Goal: Contribute content

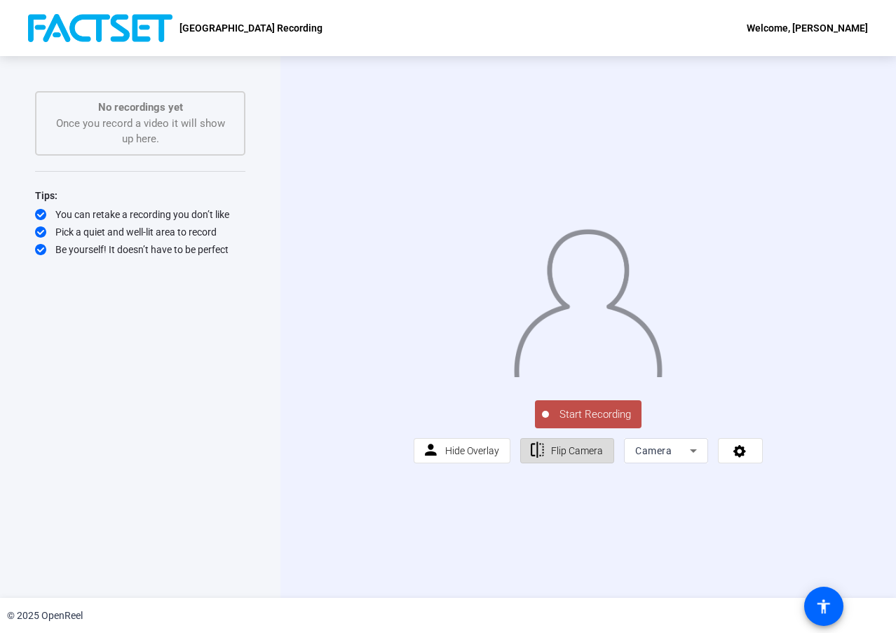
click at [579, 456] on span "Flip Camera" at bounding box center [577, 450] width 52 height 11
click at [581, 456] on span "Flip Camera" at bounding box center [577, 450] width 52 height 11
click at [585, 423] on span "Start Recording" at bounding box center [595, 415] width 93 height 16
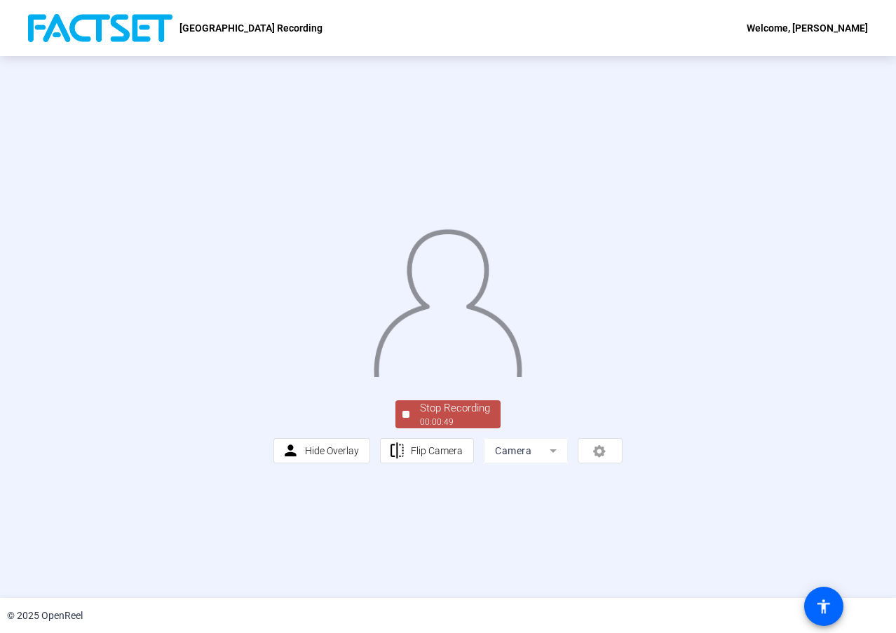
click at [445, 416] on div "Stop Recording" at bounding box center [455, 408] width 70 height 16
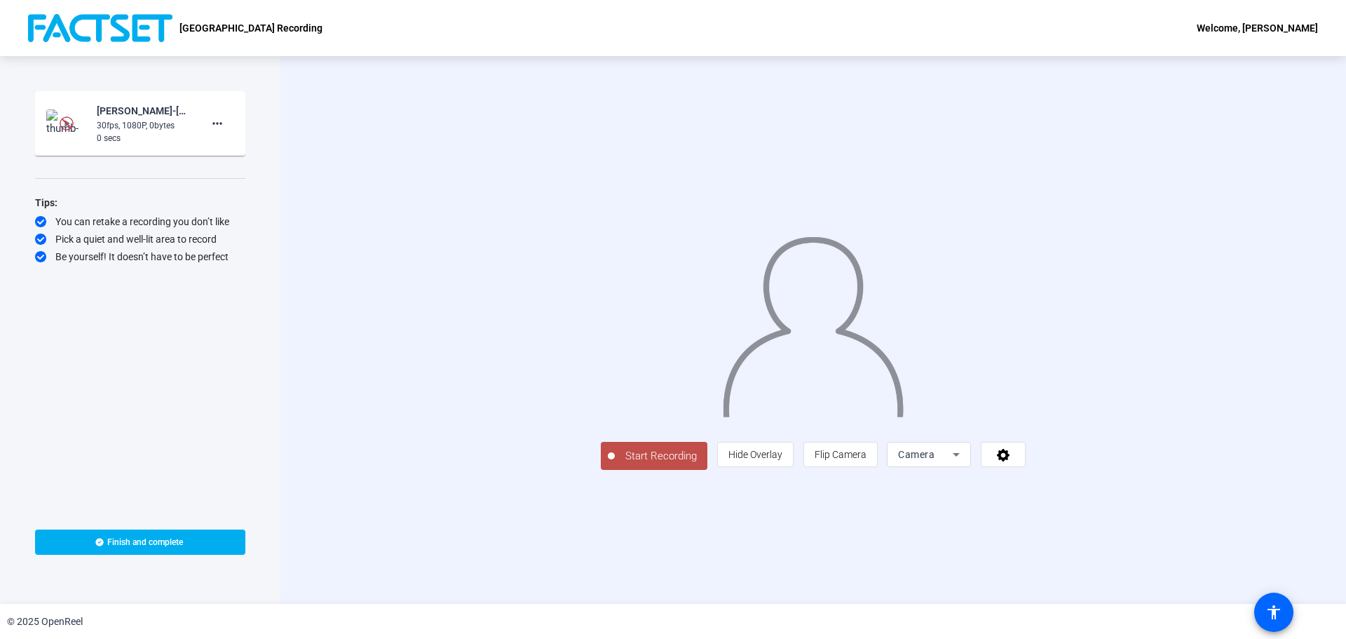
click at [58, 124] on img at bounding box center [66, 123] width 41 height 28
click at [214, 122] on mat-icon "more_horiz" at bounding box center [217, 123] width 17 height 17
click at [137, 121] on div at bounding box center [673, 319] width 1346 height 639
click at [53, 122] on img at bounding box center [66, 123] width 41 height 28
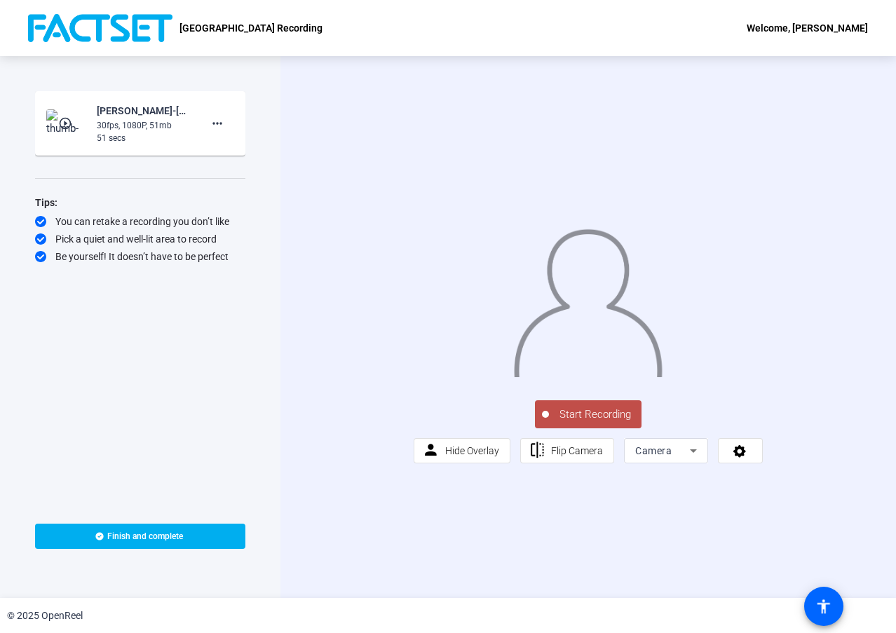
click at [599, 423] on span "Start Recording" at bounding box center [595, 415] width 93 height 16
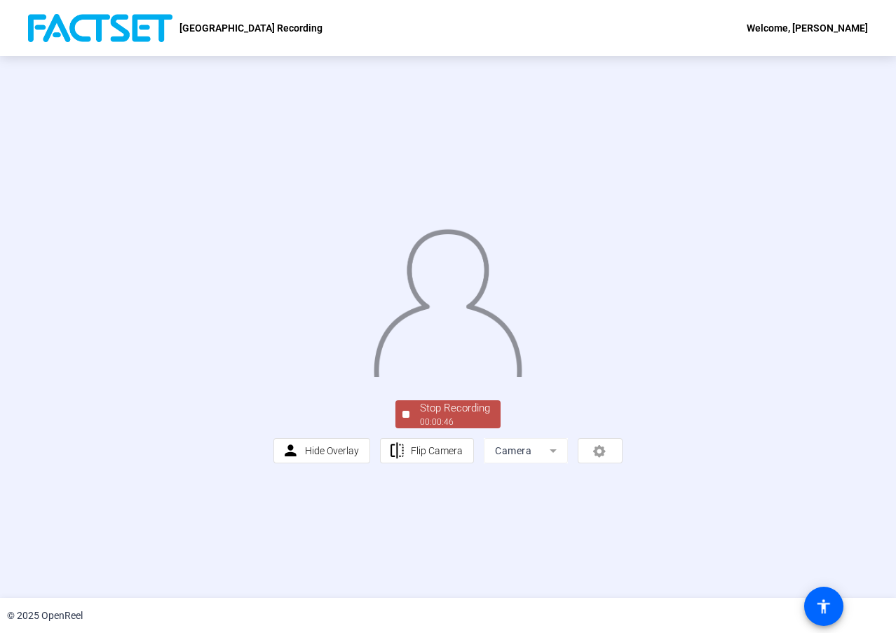
click at [440, 416] on div "Stop Recording" at bounding box center [455, 408] width 70 height 16
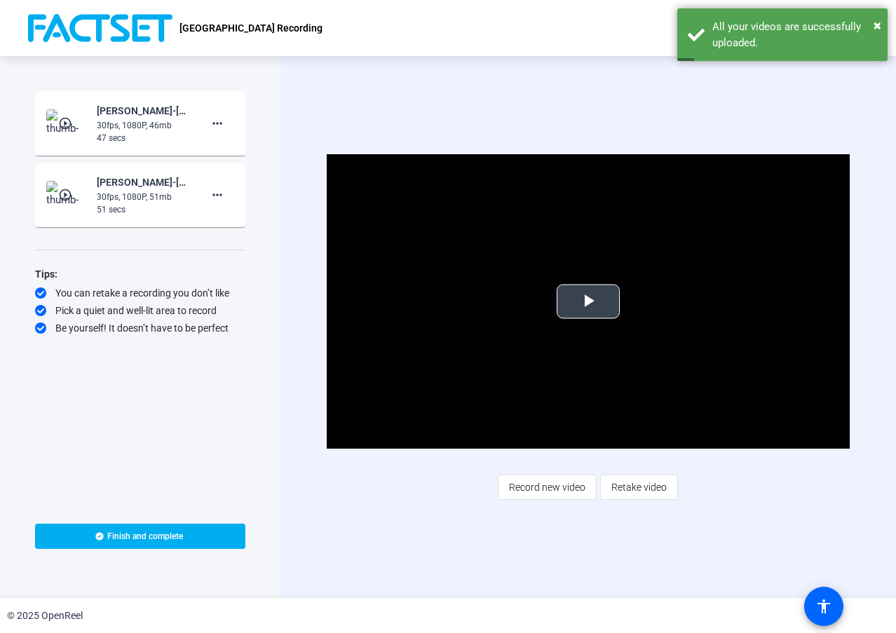
click at [588, 301] on span "Video Player" at bounding box center [588, 301] width 0 height 0
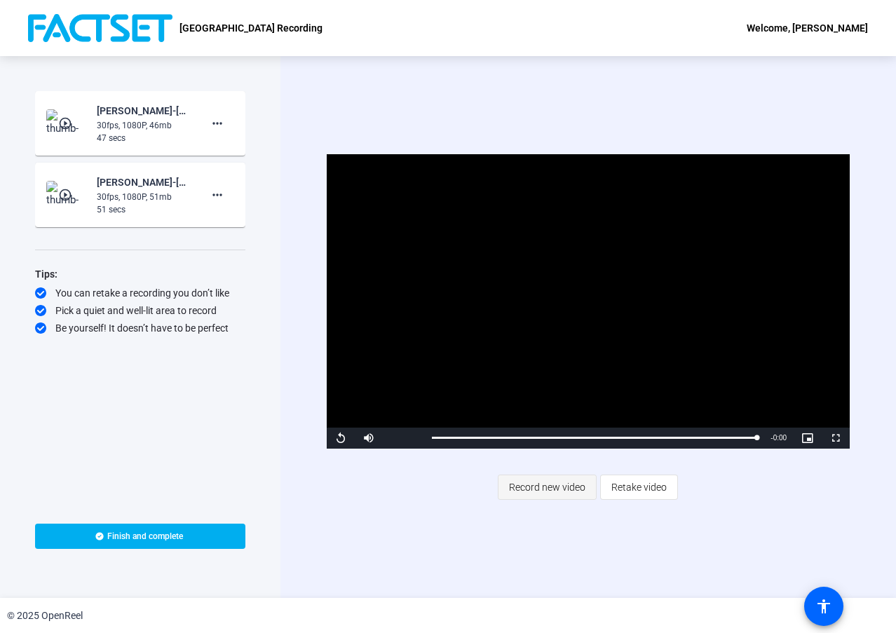
click at [550, 489] on span "Record new video" at bounding box center [547, 487] width 76 height 27
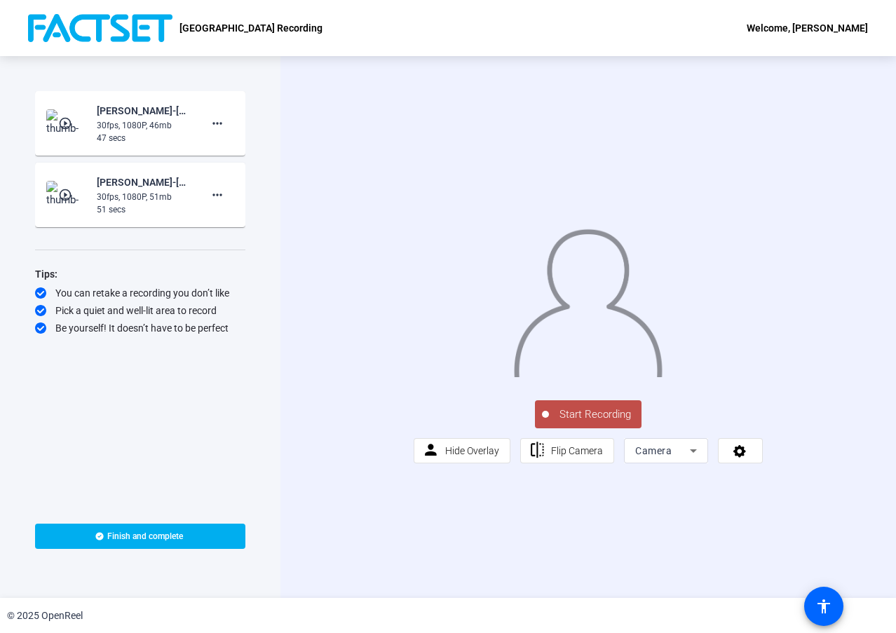
click at [576, 423] on span "Start Recording" at bounding box center [595, 415] width 93 height 16
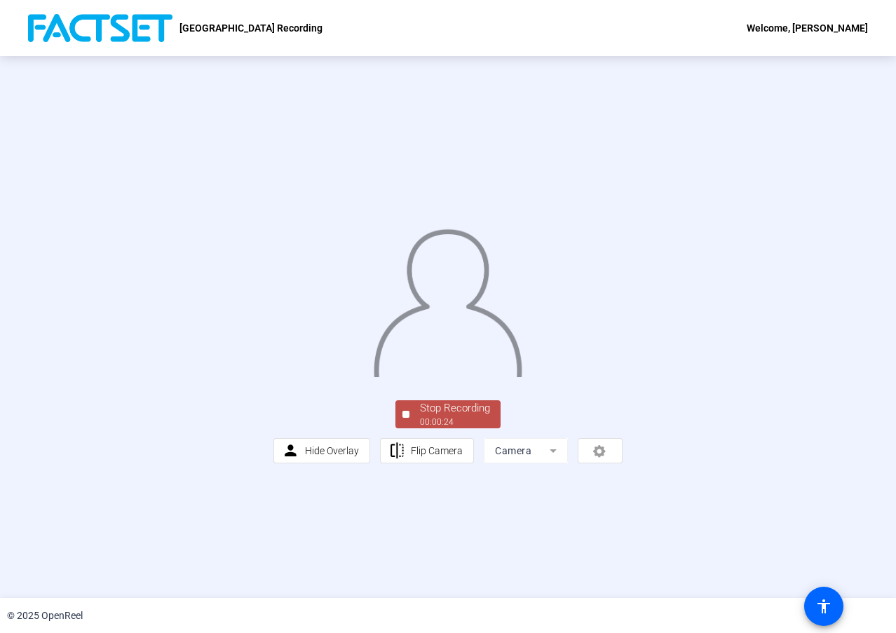
click at [440, 428] on div "00:00:24" at bounding box center [455, 422] width 70 height 13
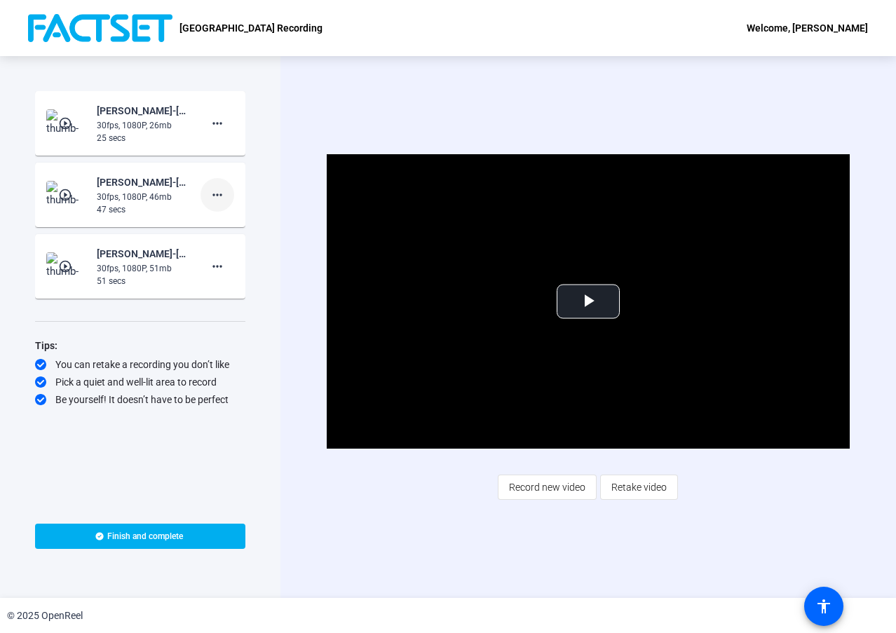
click at [216, 193] on mat-icon "more_horiz" at bounding box center [217, 194] width 17 height 17
click at [202, 329] on div at bounding box center [448, 316] width 896 height 633
click at [588, 301] on span "Video Player" at bounding box center [588, 301] width 0 height 0
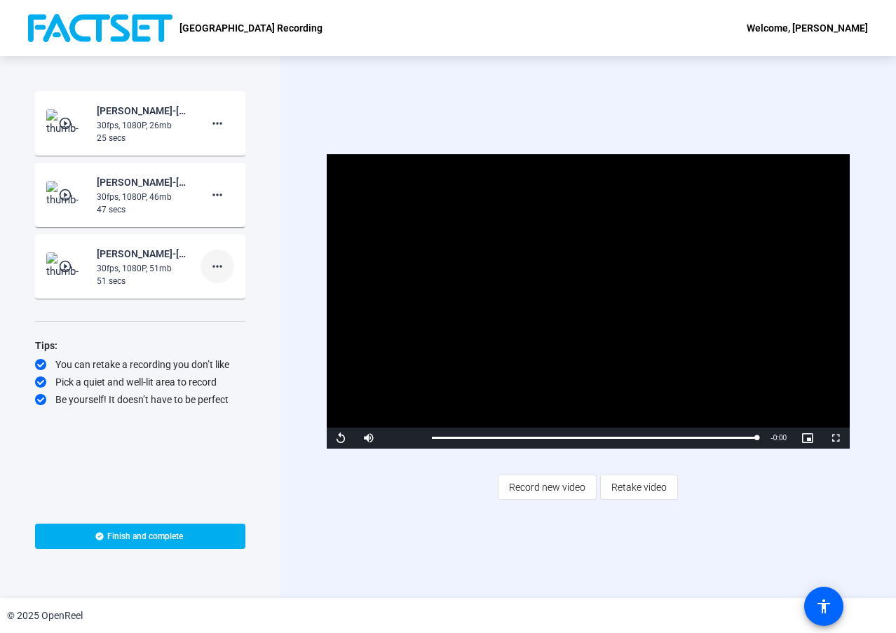
click at [224, 270] on mat-icon "more_horiz" at bounding box center [217, 266] width 17 height 17
click at [130, 182] on div at bounding box center [448, 316] width 896 height 633
click at [222, 198] on mat-icon "more_horiz" at bounding box center [217, 194] width 17 height 17
click at [66, 196] on div at bounding box center [448, 316] width 896 height 633
click at [66, 196] on mat-icon "play_circle_outline" at bounding box center [66, 195] width 17 height 14
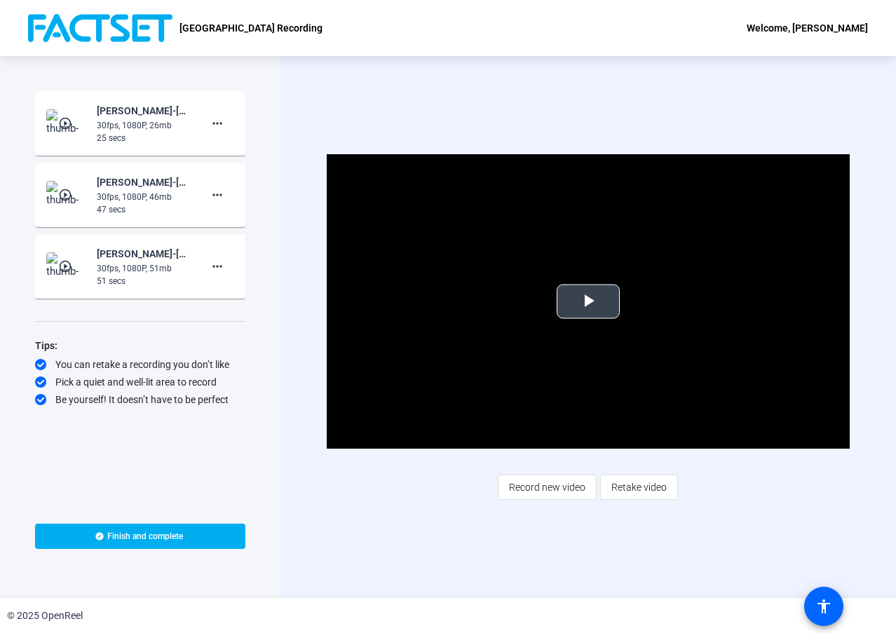
click at [588, 301] on span "Video Player" at bounding box center [588, 301] width 0 height 0
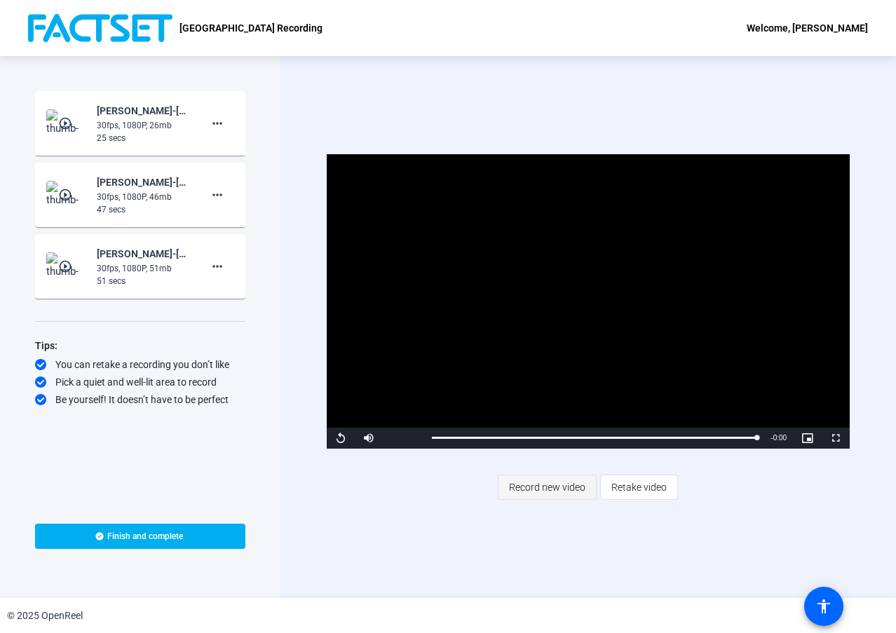
click at [549, 486] on span "Record new video" at bounding box center [547, 487] width 76 height 27
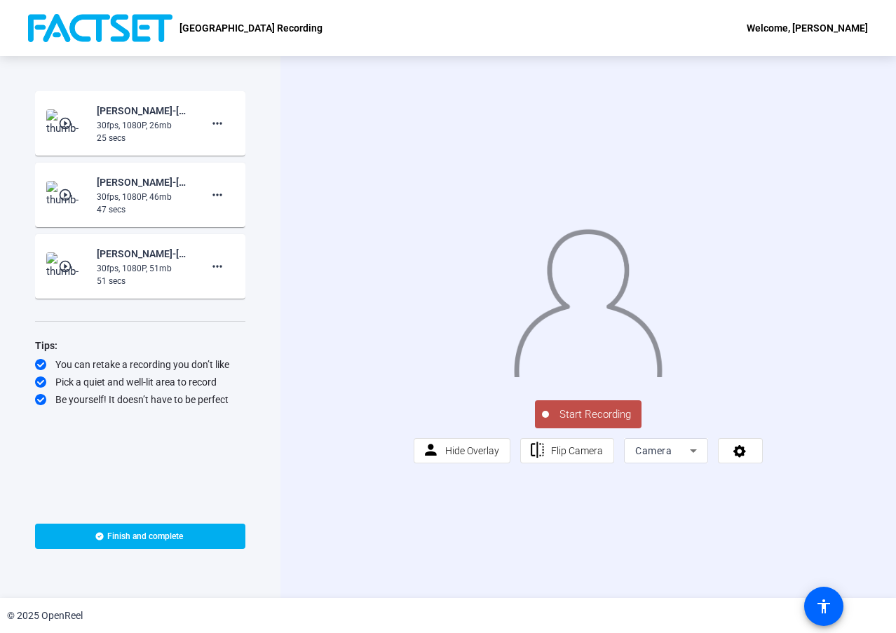
click at [596, 423] on span "Start Recording" at bounding box center [595, 415] width 93 height 16
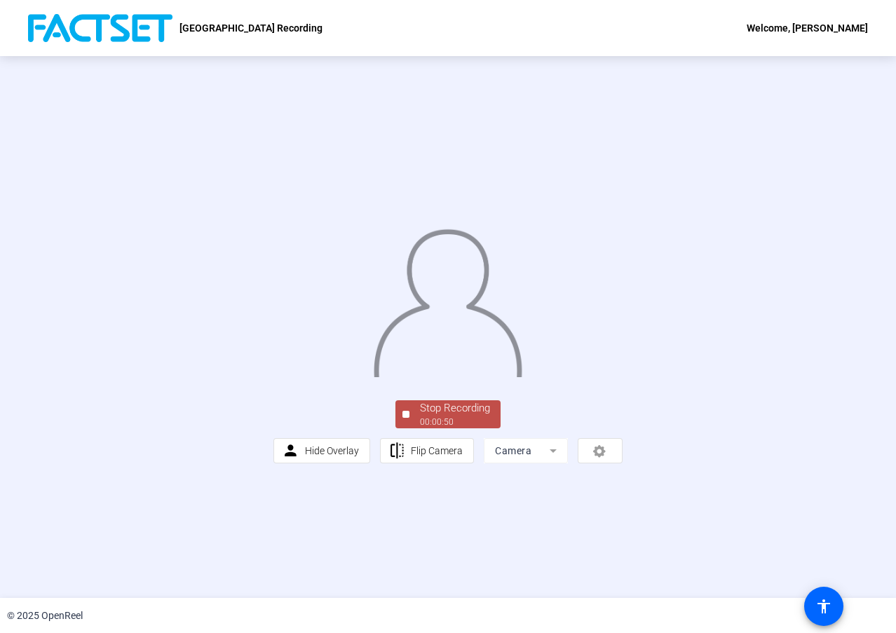
click at [442, 416] on div "Stop Recording" at bounding box center [455, 408] width 70 height 16
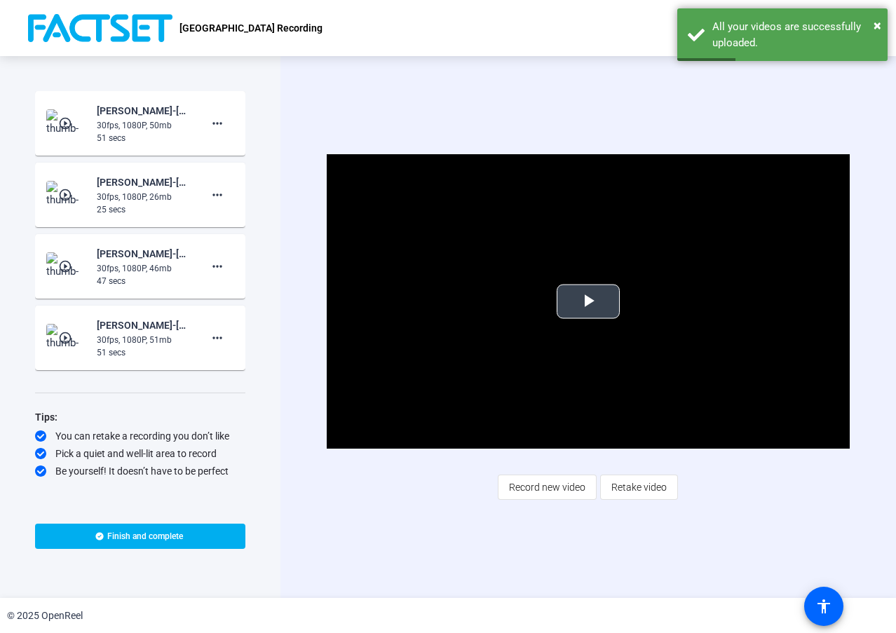
click at [588, 301] on span "Video Player" at bounding box center [588, 301] width 0 height 0
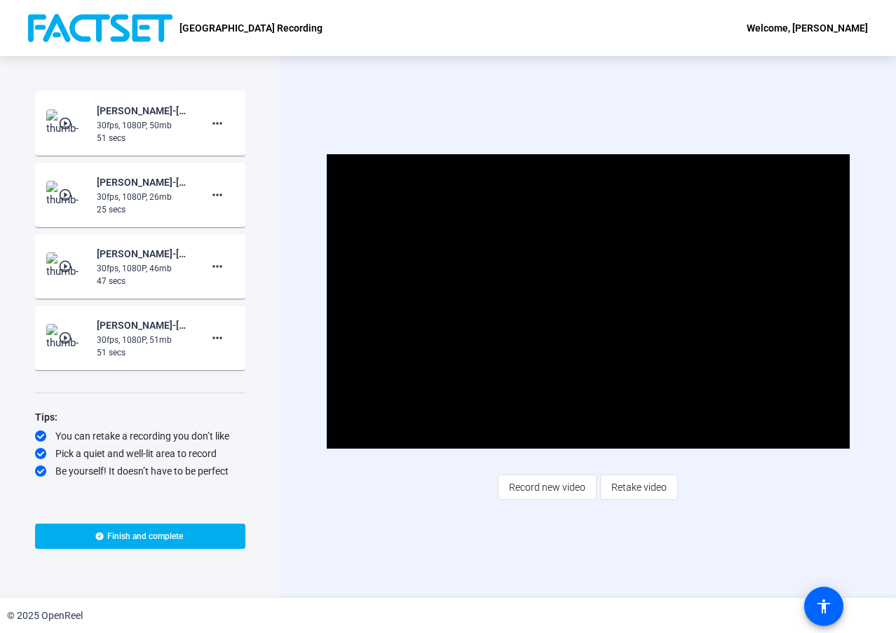
click at [67, 112] on img at bounding box center [66, 123] width 41 height 28
click at [588, 301] on span "Video Player" at bounding box center [588, 301] width 0 height 0
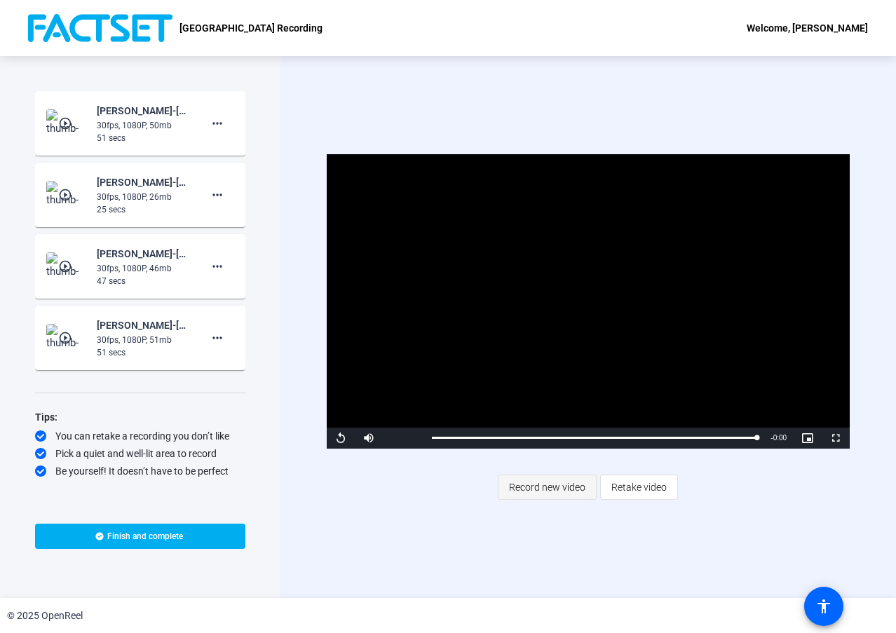
click at [561, 485] on span "Record new video" at bounding box center [547, 487] width 76 height 27
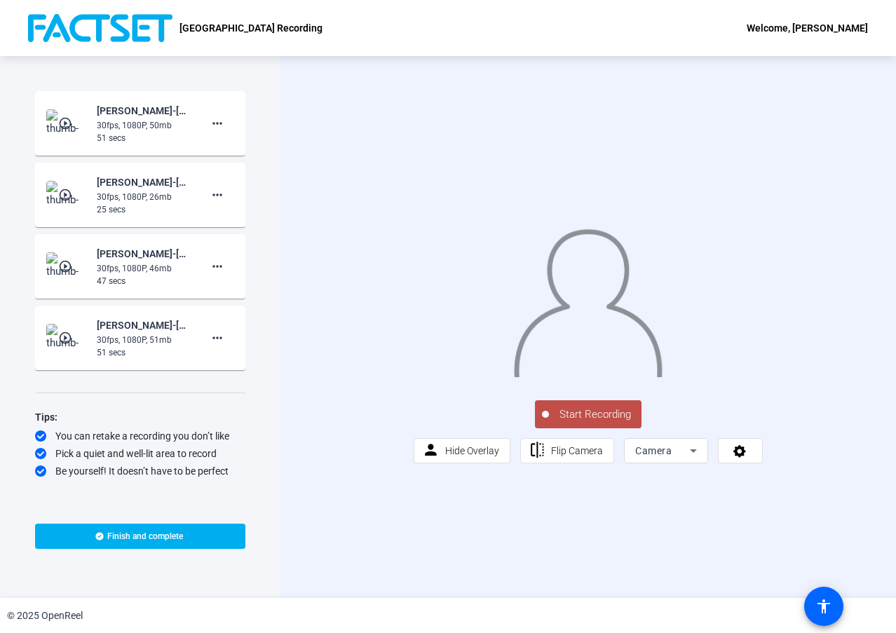
click at [577, 423] on span "Start Recording" at bounding box center [595, 415] width 93 height 16
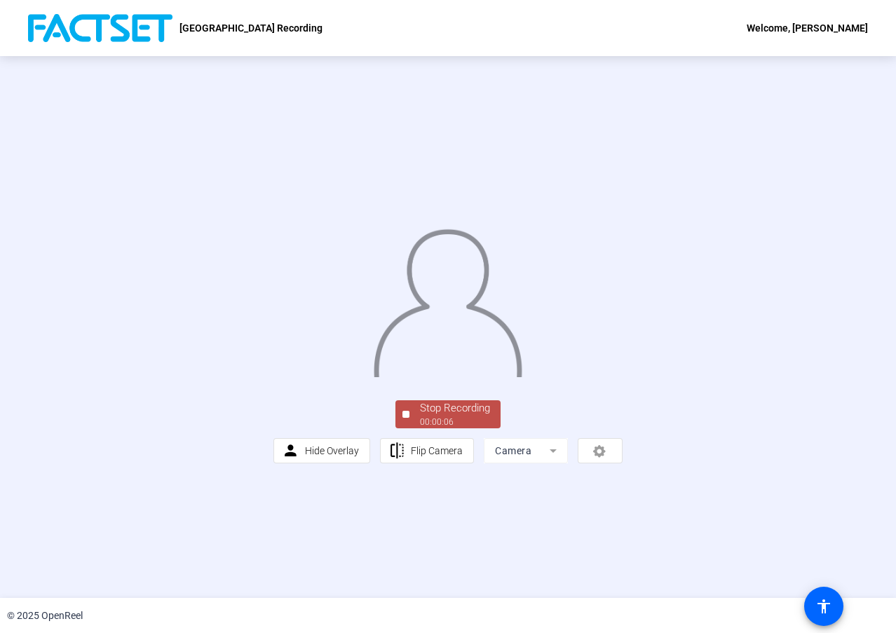
click at [435, 428] on div "00:00:06" at bounding box center [455, 422] width 70 height 13
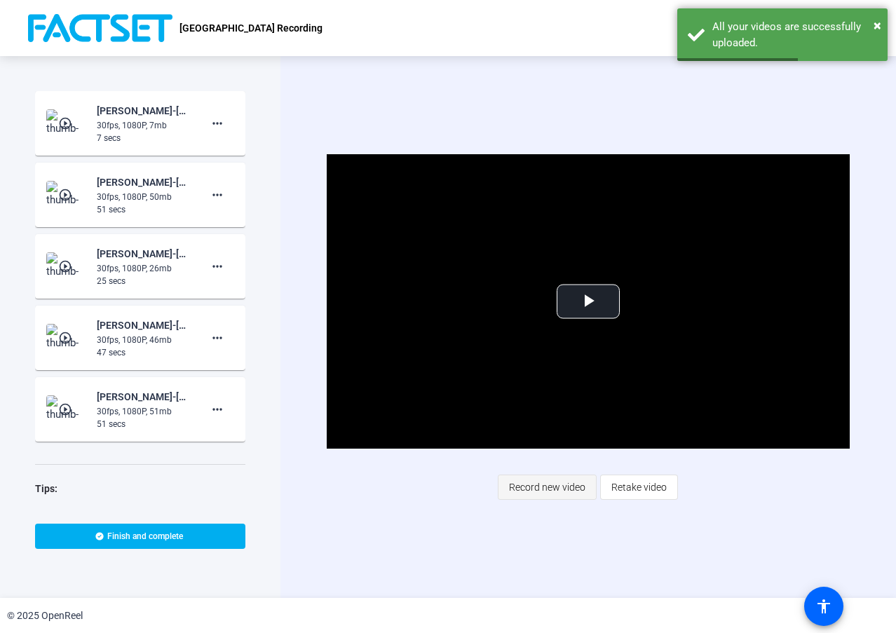
click at [534, 477] on span "Record new video" at bounding box center [547, 487] width 76 height 27
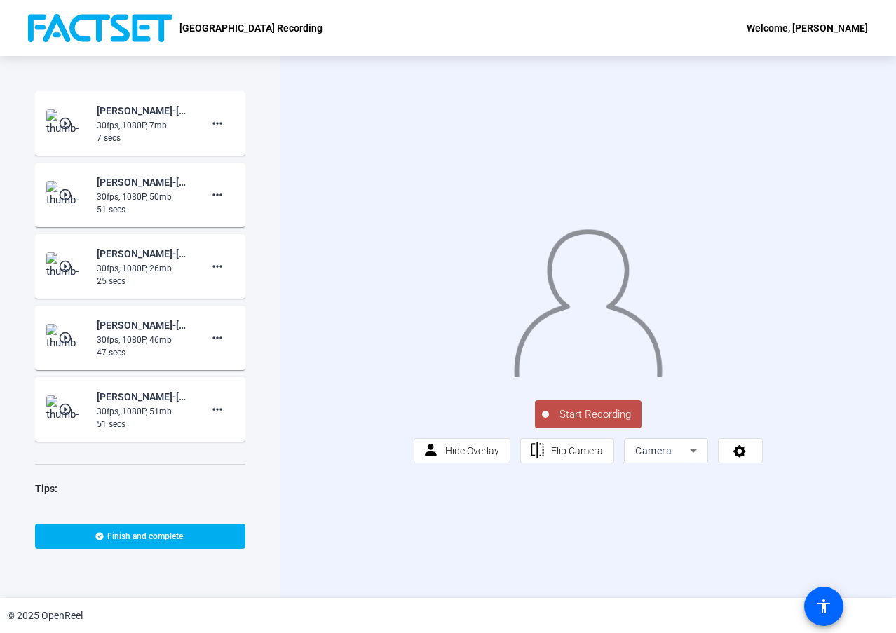
click at [597, 423] on span "Start Recording" at bounding box center [595, 415] width 93 height 16
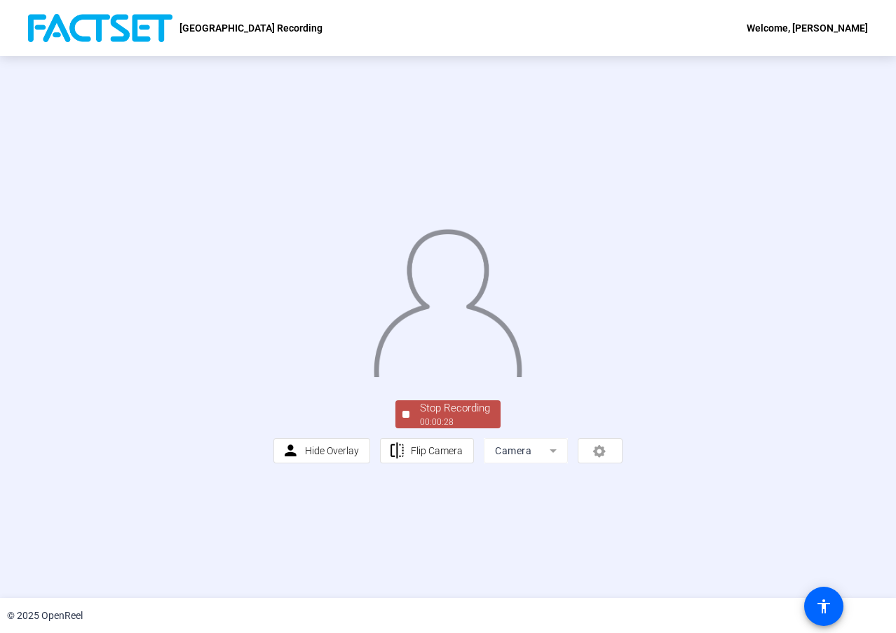
click at [448, 416] on div "Stop Recording" at bounding box center [455, 408] width 70 height 16
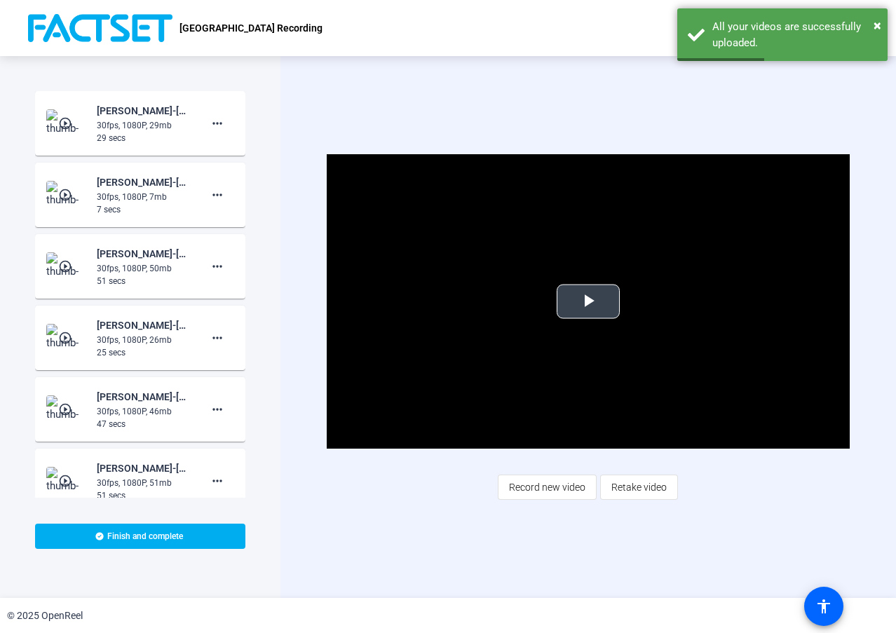
click at [588, 301] on span "Video Player" at bounding box center [588, 301] width 0 height 0
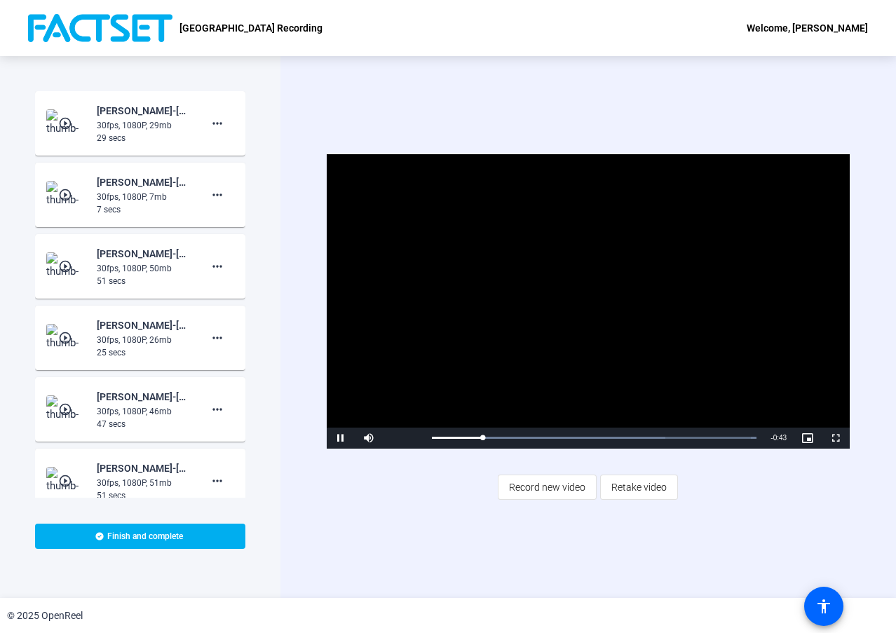
click at [70, 124] on mat-icon "play_circle_outline" at bounding box center [66, 123] width 17 height 14
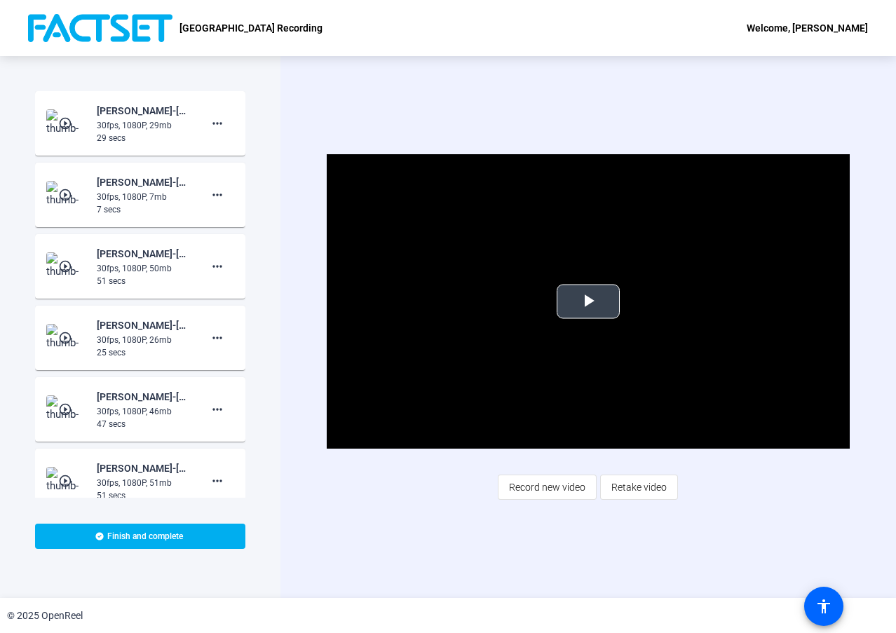
click at [588, 301] on span "Video Player" at bounding box center [588, 301] width 0 height 0
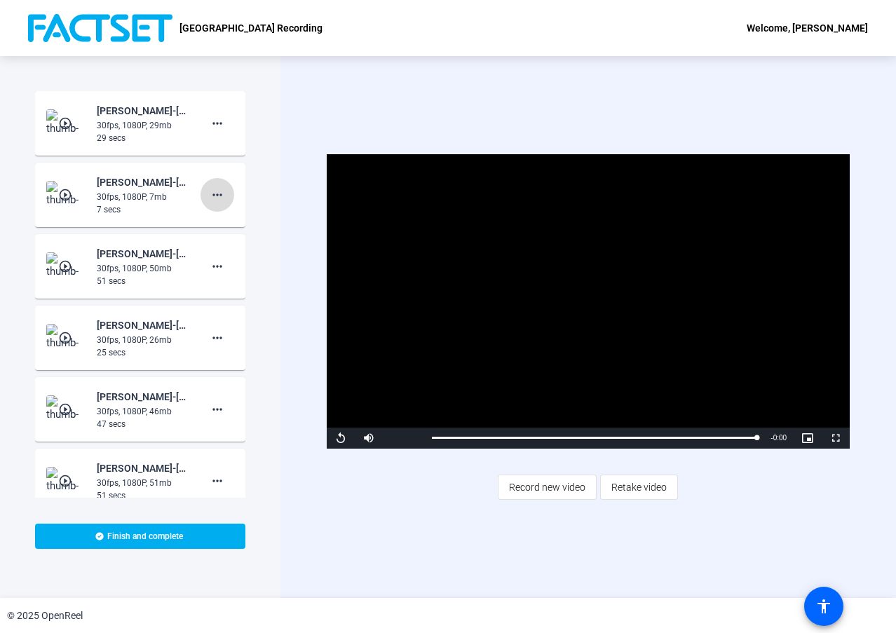
click at [214, 190] on mat-icon "more_horiz" at bounding box center [217, 194] width 17 height 17
click at [230, 226] on span "Delete clip" at bounding box center [233, 224] width 56 height 17
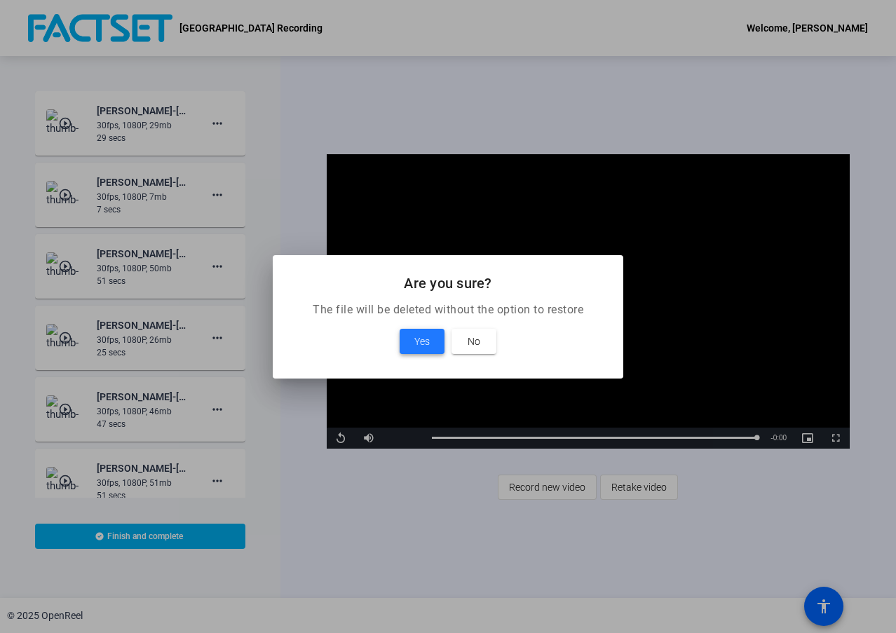
click at [425, 340] on span "Yes" at bounding box center [421, 341] width 15 height 17
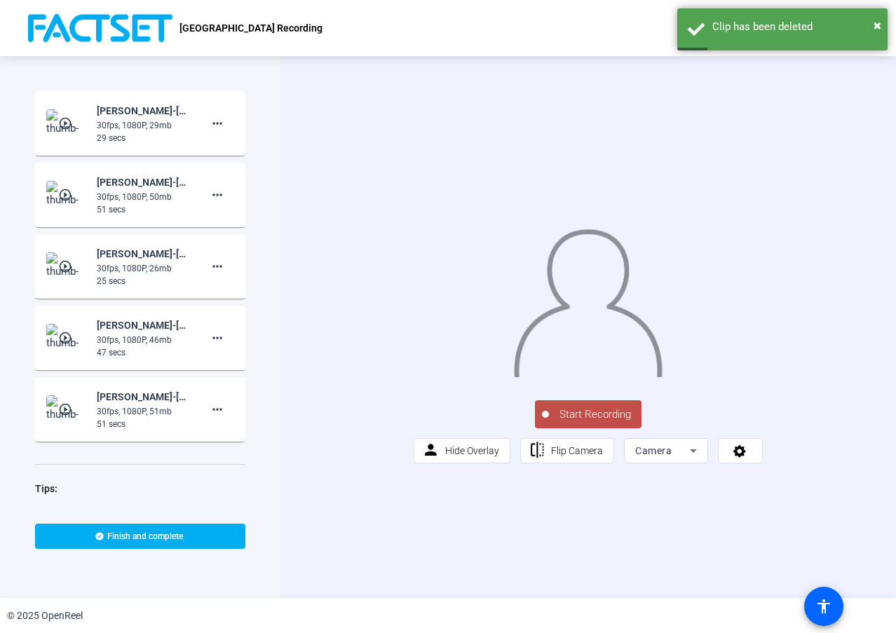
click at [63, 191] on mat-icon "play_circle_outline" at bounding box center [66, 195] width 17 height 14
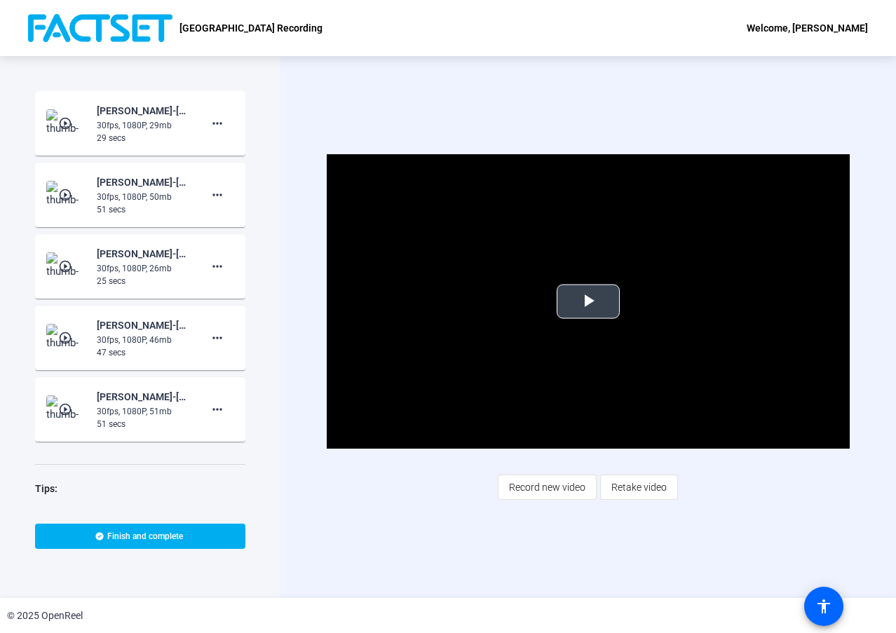
click at [588, 301] on span "Video Player" at bounding box center [588, 301] width 0 height 0
click at [214, 193] on mat-icon "more_horiz" at bounding box center [217, 194] width 17 height 17
click at [238, 259] on span "Add Notes" at bounding box center [233, 259] width 56 height 17
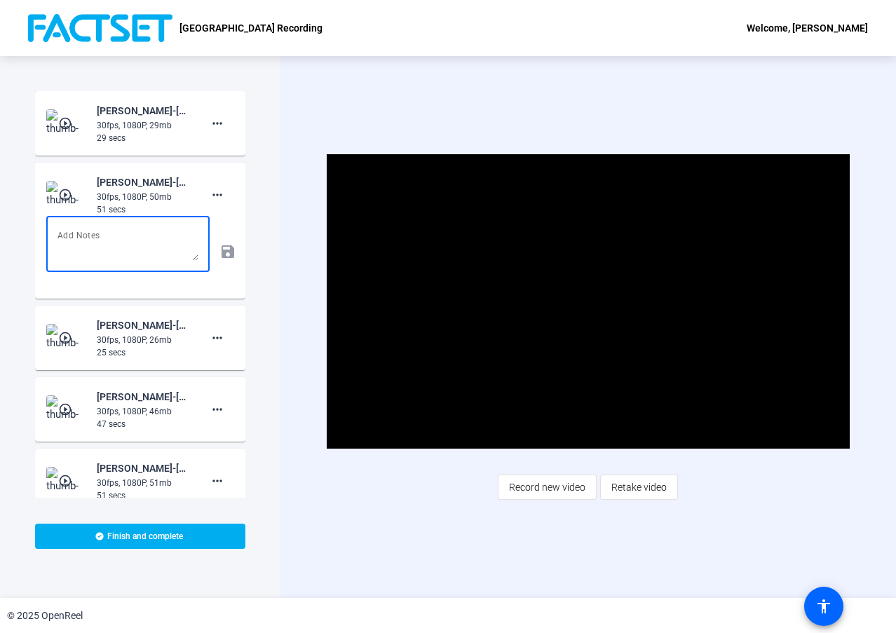
click at [119, 241] on textarea at bounding box center [127, 244] width 141 height 34
click at [93, 241] on textarea at bounding box center [127, 244] width 141 height 34
paste textarea "Looking back on FY2025"
type textarea "Looking back on FY2025"
click at [221, 249] on mat-icon "save" at bounding box center [226, 251] width 15 height 17
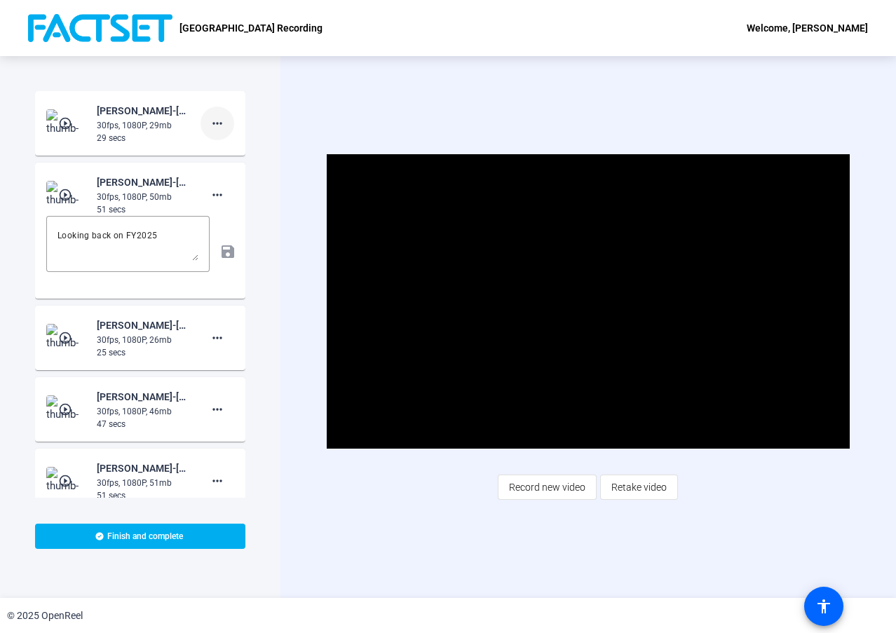
click at [215, 127] on mat-icon "more_horiz" at bounding box center [217, 123] width 17 height 17
click at [226, 186] on span "Add Notes" at bounding box center [233, 187] width 56 height 17
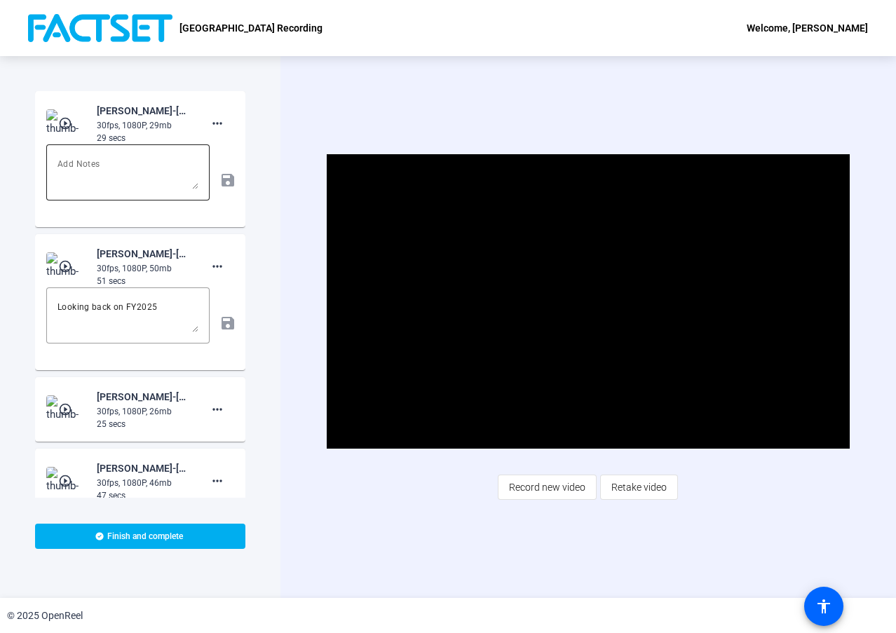
click at [89, 158] on textarea at bounding box center [127, 173] width 141 height 34
paste textarea "Looking ahead to FY2026"
type textarea "Looking ahead to FY2026"
click at [222, 180] on mat-icon "save" at bounding box center [226, 180] width 15 height 17
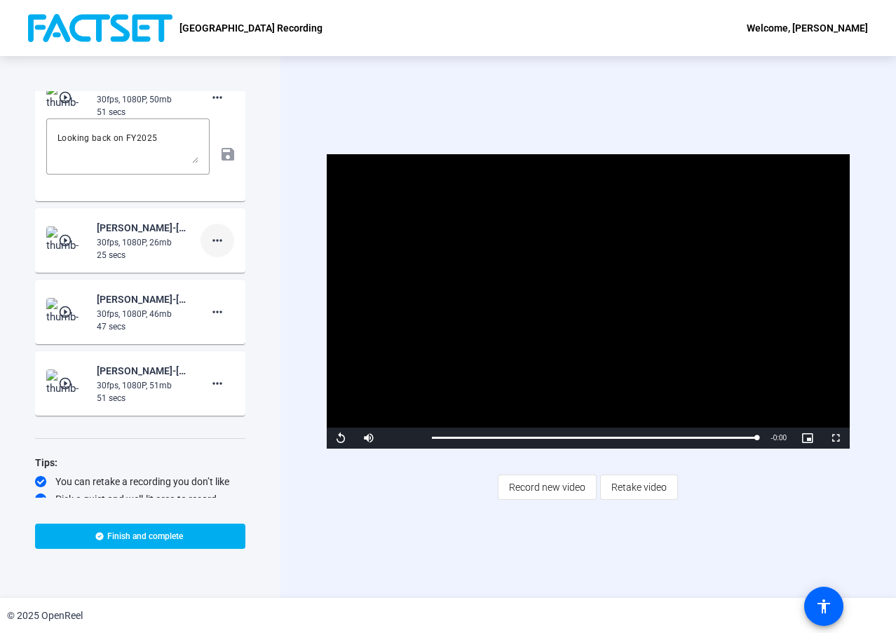
scroll to position [195, 0]
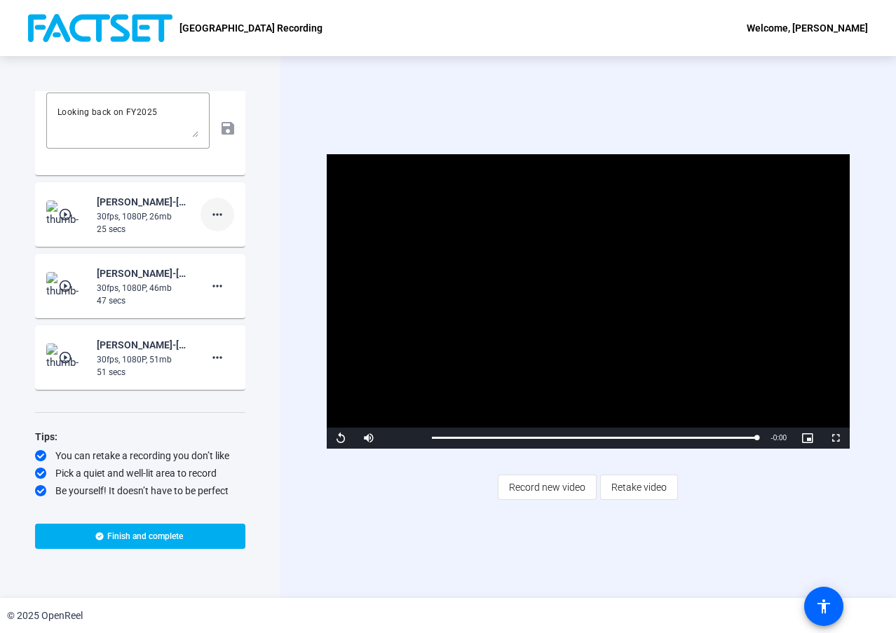
click at [215, 218] on mat-icon "more_horiz" at bounding box center [217, 214] width 17 height 17
click at [224, 245] on span "Delete clip" at bounding box center [233, 244] width 56 height 17
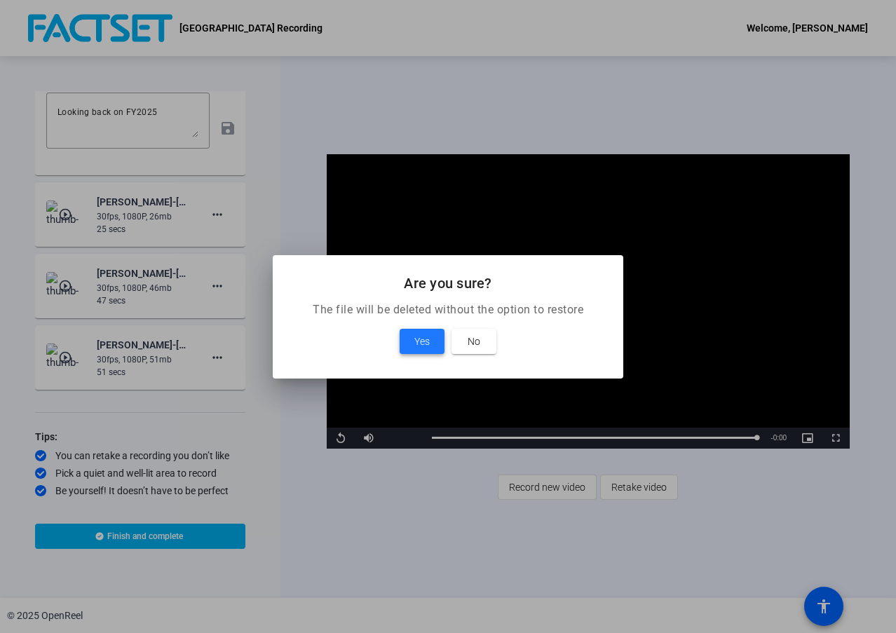
click at [425, 339] on span "Yes" at bounding box center [421, 341] width 15 height 17
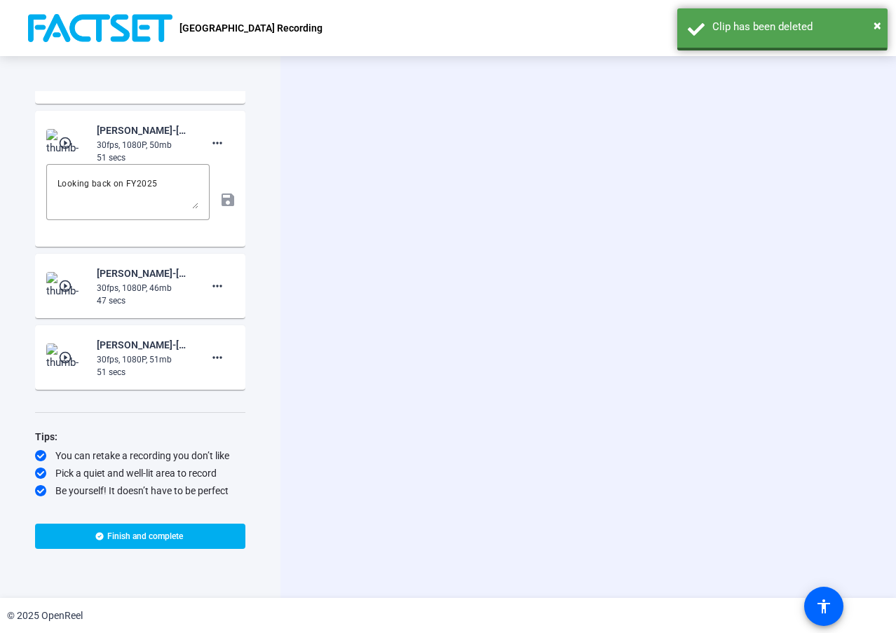
scroll to position [123, 0]
click at [210, 282] on mat-icon "more_horiz" at bounding box center [217, 286] width 17 height 17
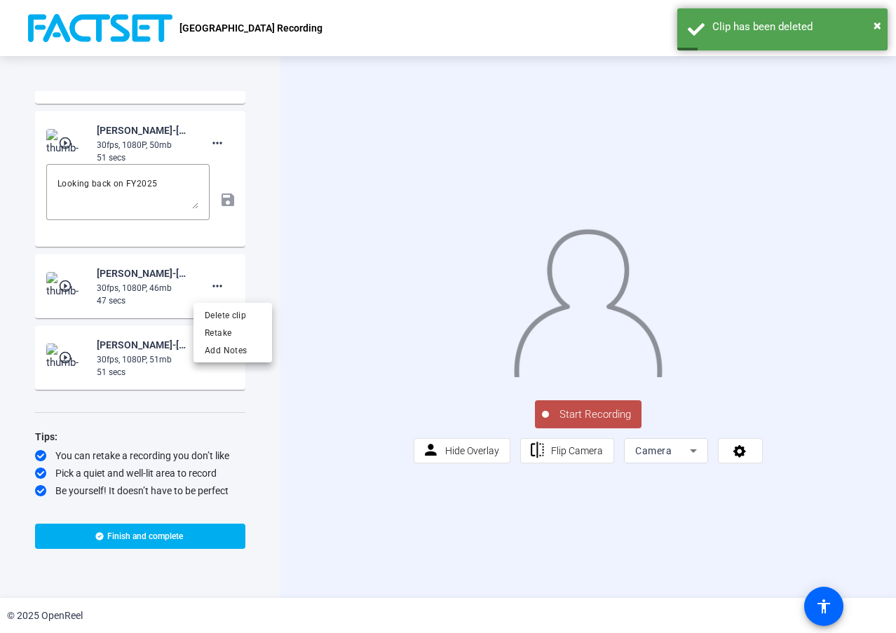
click at [217, 287] on div at bounding box center [448, 316] width 896 height 633
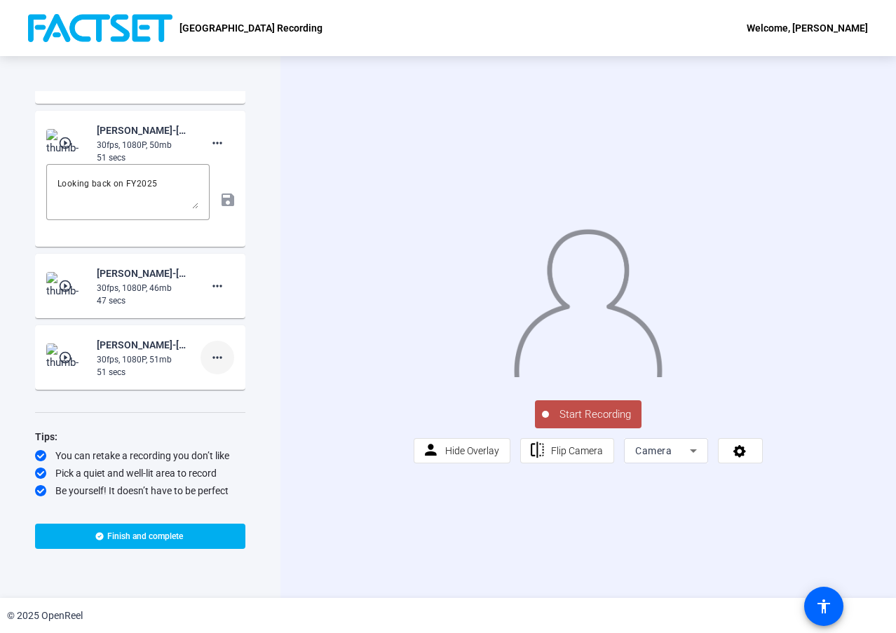
click at [210, 361] on mat-icon "more_horiz" at bounding box center [217, 357] width 17 height 17
click at [224, 386] on span "Delete clip" at bounding box center [233, 387] width 56 height 17
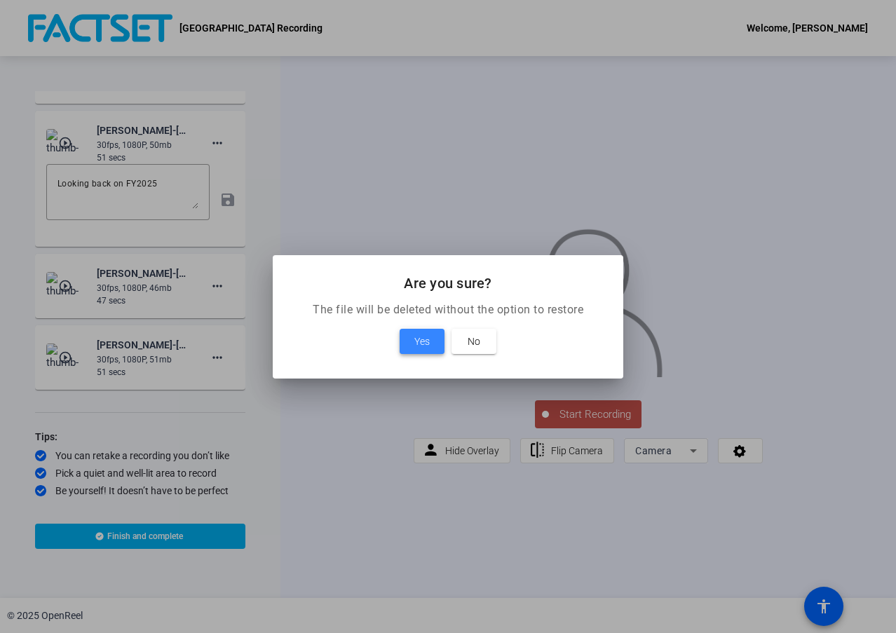
click at [421, 338] on span "Yes" at bounding box center [421, 341] width 15 height 17
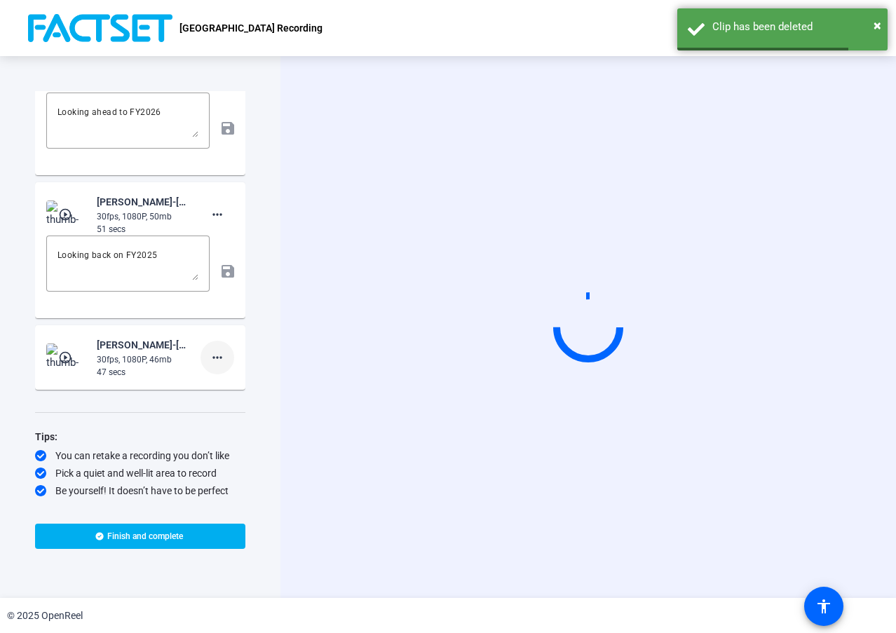
scroll to position [0, 0]
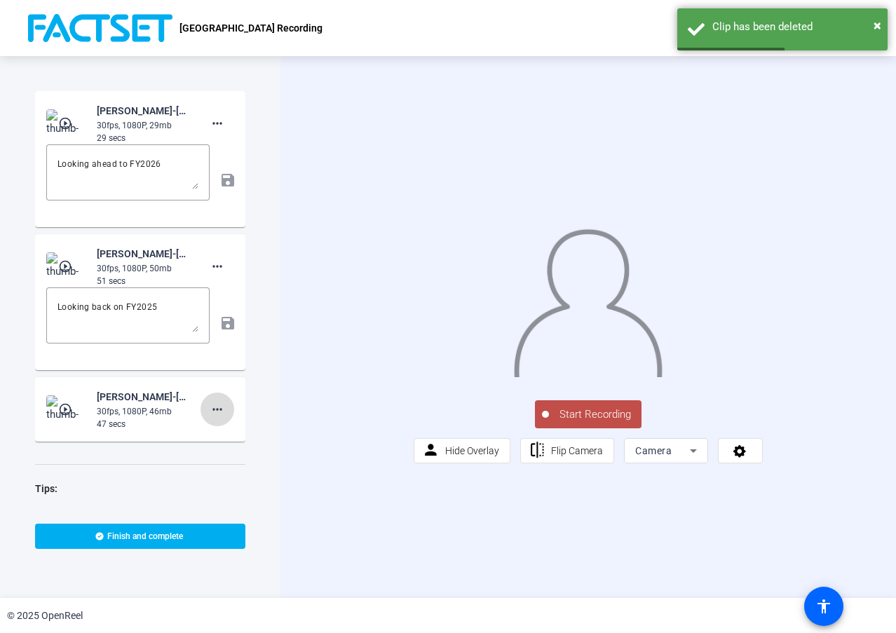
click at [212, 408] on mat-icon "more_horiz" at bounding box center [217, 409] width 17 height 17
click at [231, 439] on span "Delete clip" at bounding box center [233, 438] width 56 height 17
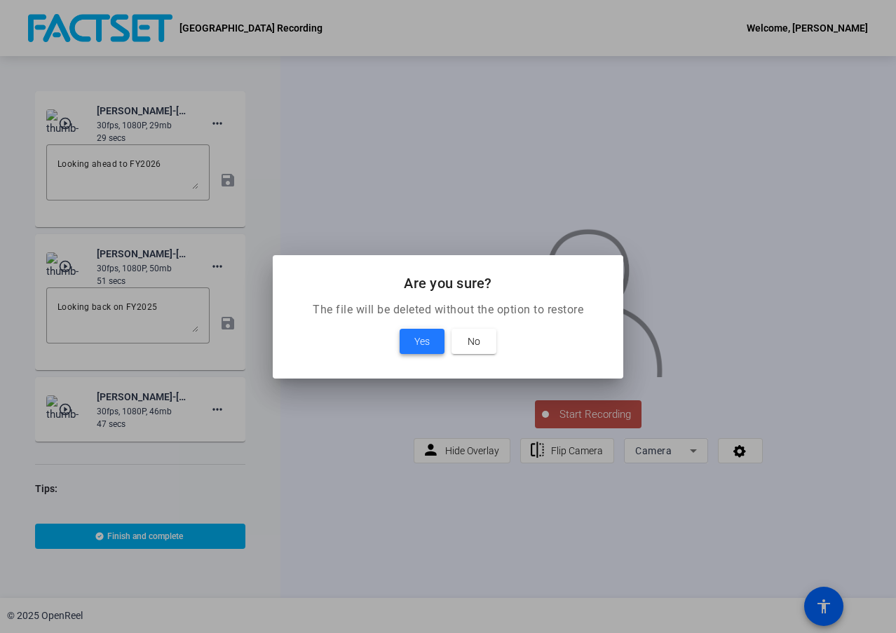
click at [428, 341] on span "Yes" at bounding box center [421, 341] width 15 height 17
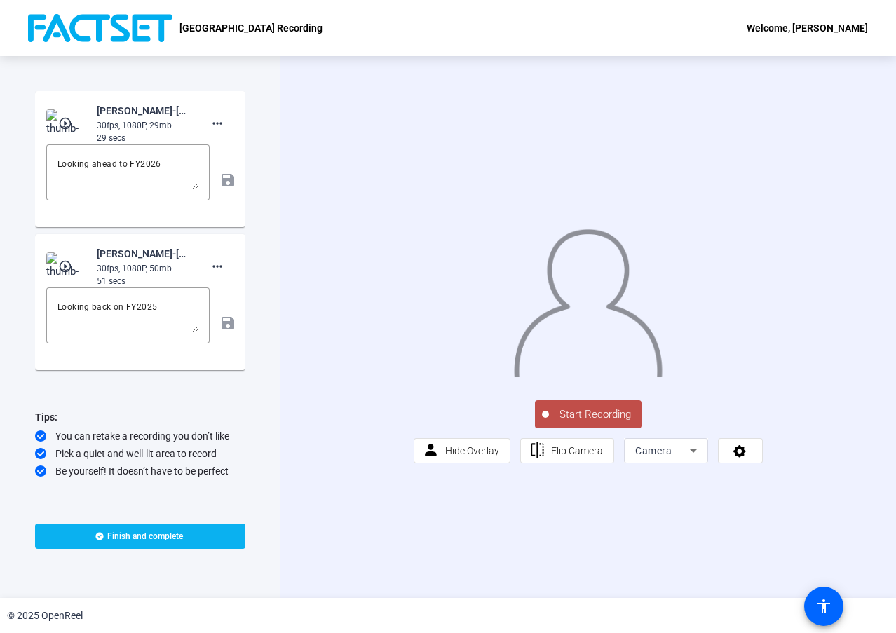
click at [156, 534] on span "Finish and complete" at bounding box center [145, 536] width 76 height 11
